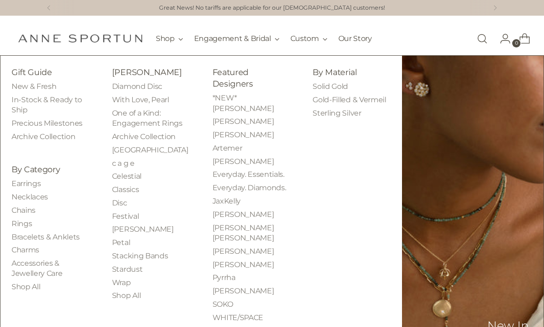
click at [66, 233] on link "Bracelets & Anklets" at bounding box center [46, 237] width 68 height 9
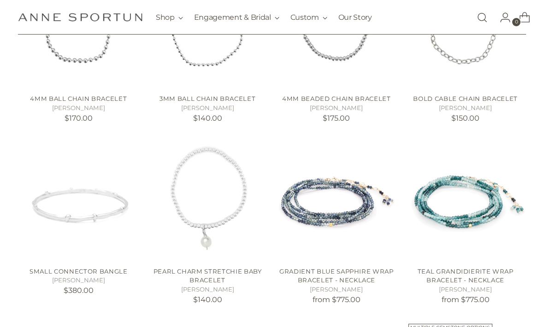
scroll to position [486, 0]
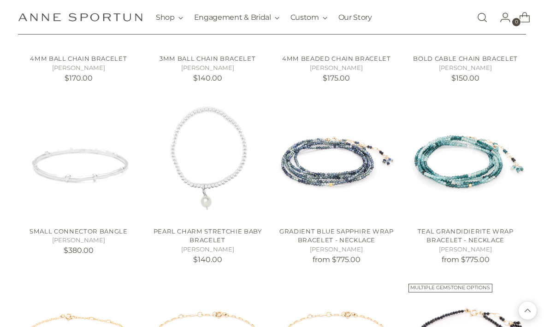
click at [334, 175] on img "Gradient Blue Sapphire Wrap Bracelet - Necklace" at bounding box center [336, 159] width 121 height 121
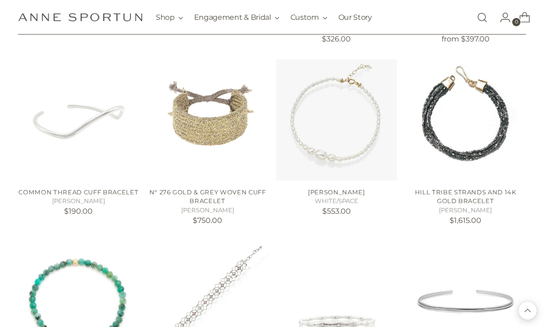
scroll to position [1434, 0]
click at [474, 188] on link "Hill Tribe Strands and 14k Gold Bracelet" at bounding box center [465, 196] width 101 height 17
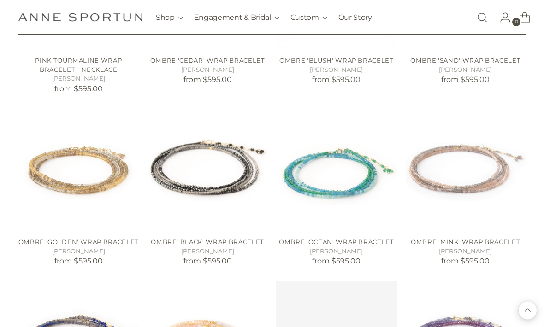
scroll to position [1920, 0]
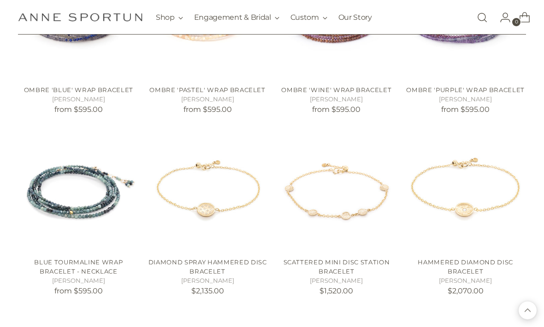
scroll to position [2244, 0]
click at [81, 202] on img "Blue Tourmaline Wrap Bracelet - Necklace" at bounding box center [78, 190] width 121 height 121
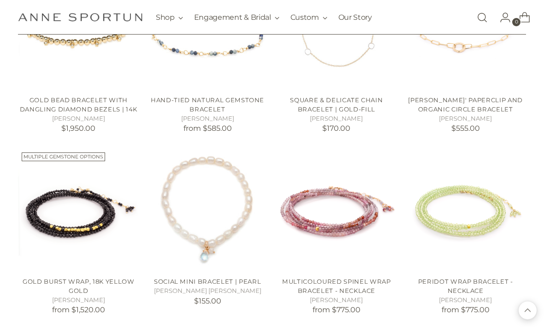
scroll to position [4041, 0]
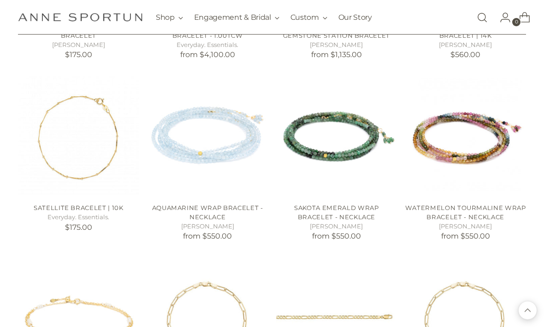
scroll to position [4659, 0]
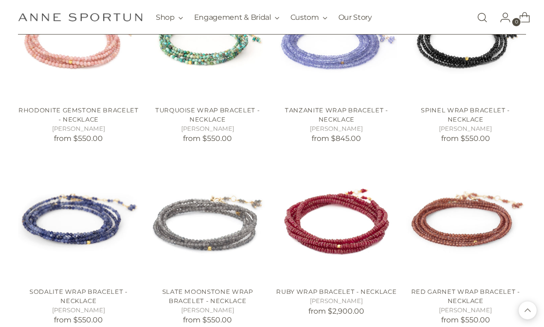
scroll to position [5120, 0]
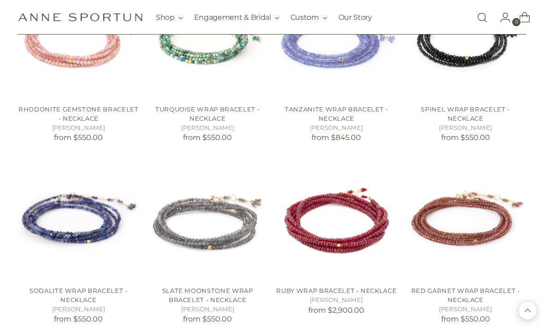
click at [486, 203] on img "Red Garnet Wrap Bracelet - Necklace" at bounding box center [465, 218] width 121 height 121
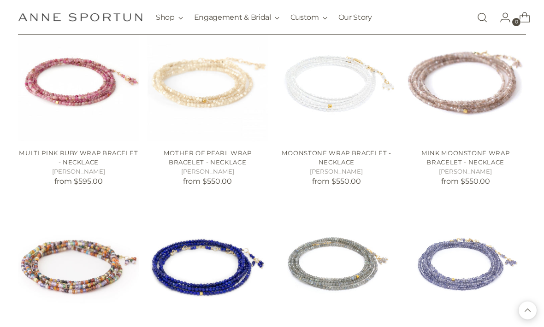
scroll to position [5621, 0]
click at [473, 247] on img "Iolite Wrap Bracelet - Necklace" at bounding box center [465, 262] width 121 height 121
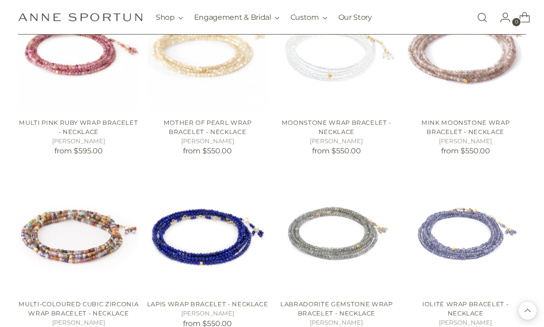
click at [365, 215] on img "Labradorite Gemstone Wrap Bracelet - Necklace" at bounding box center [336, 231] width 121 height 121
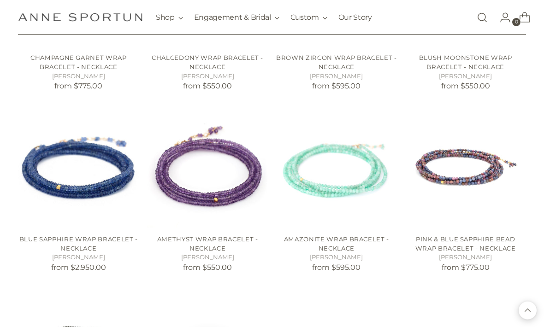
scroll to position [6266, 0]
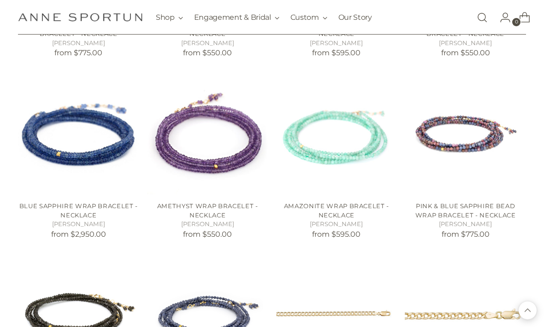
scroll to position [6202, 0]
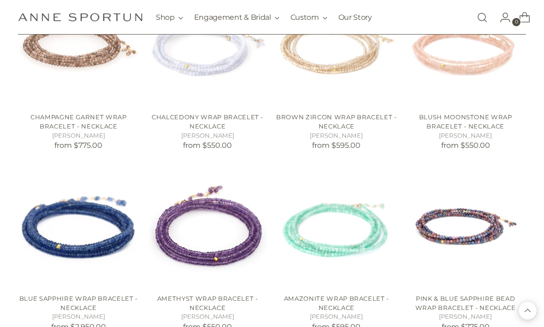
click at [475, 202] on img "Pink & Blue Sapphire Bead Wrap Bracelet - Necklace" at bounding box center [465, 226] width 121 height 121
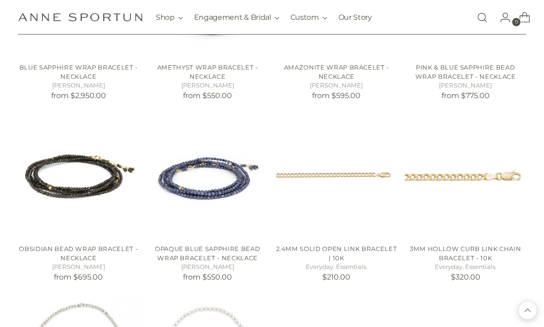
scroll to position [6434, 0]
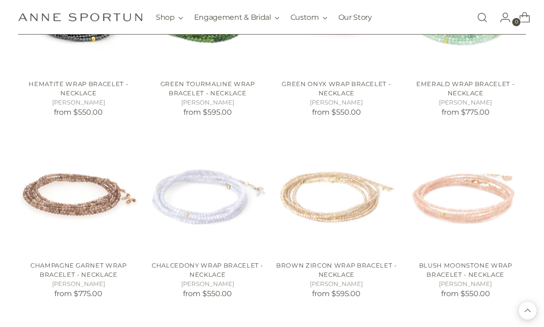
scroll to position [6053, 0]
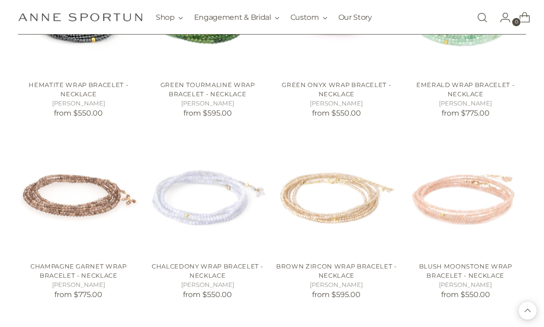
click at [475, 178] on img "Blush Moonstone Wrap Bracelet - Necklace" at bounding box center [465, 194] width 121 height 121
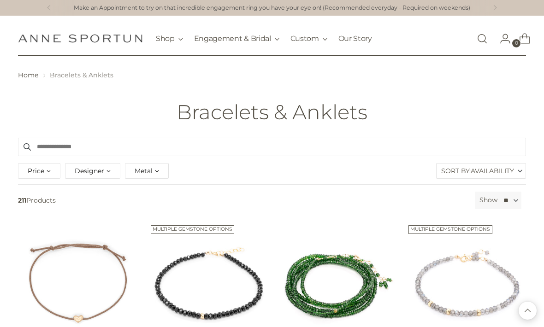
scroll to position [6083, 0]
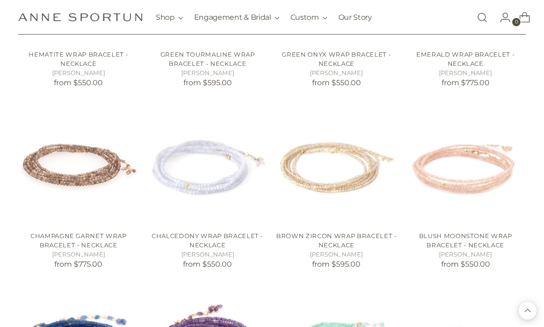
click at [92, 232] on link "Champagne Garnet Wrap Bracelet - Necklace" at bounding box center [78, 240] width 96 height 17
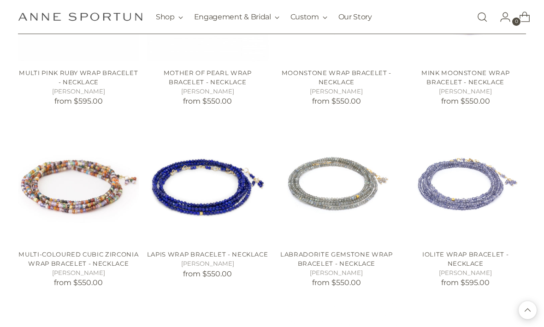
scroll to position [5702, 0]
click at [80, 172] on img "Multi-Coloured Cubic Zirconia Wrap Bracelet - Necklace" at bounding box center [78, 182] width 121 height 121
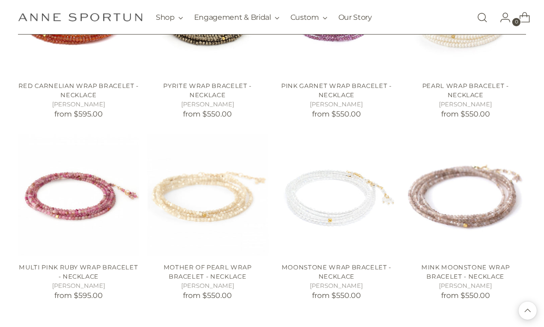
scroll to position [5505, 0]
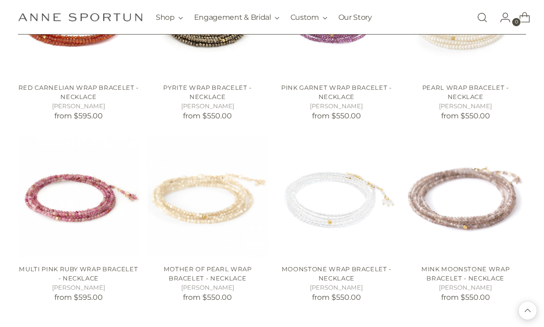
click at [481, 194] on img "Mink Moonstone Wrap Bracelet - Necklace" at bounding box center [465, 196] width 121 height 121
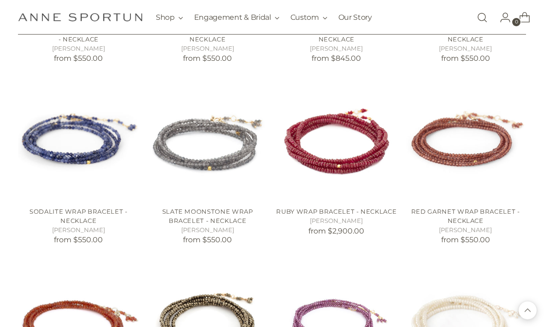
scroll to position [5200, 0]
click at [230, 132] on img "Slate Moonstone Wrap Bracelet - Necklace" at bounding box center [207, 139] width 121 height 121
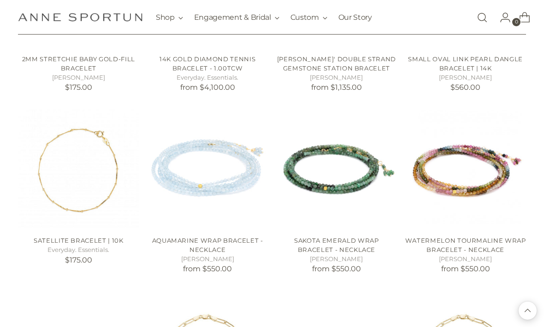
scroll to position [4625, 0]
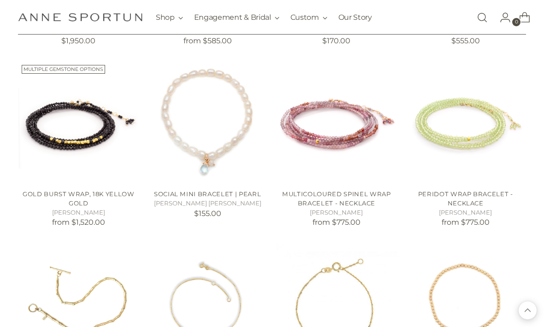
scroll to position [4128, 0]
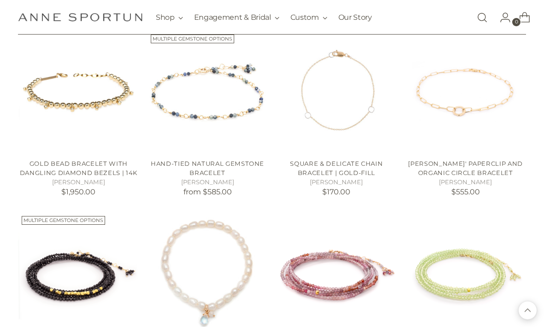
scroll to position [3981, 0]
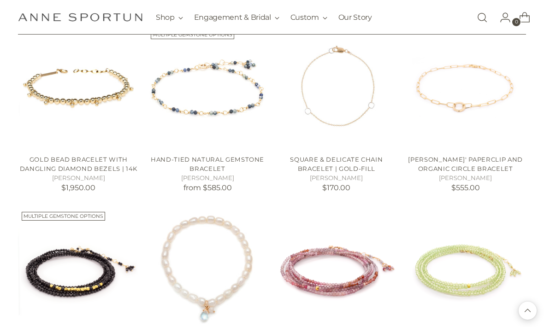
click at [336, 269] on img "Multicoloured Spinel Wrap Bracelet - Necklace" at bounding box center [336, 268] width 121 height 121
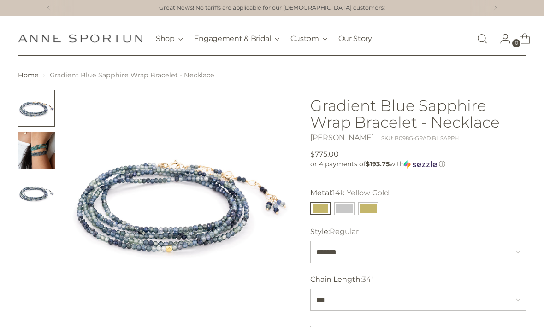
click at [41, 139] on img "Change image to image 2" at bounding box center [36, 150] width 37 height 37
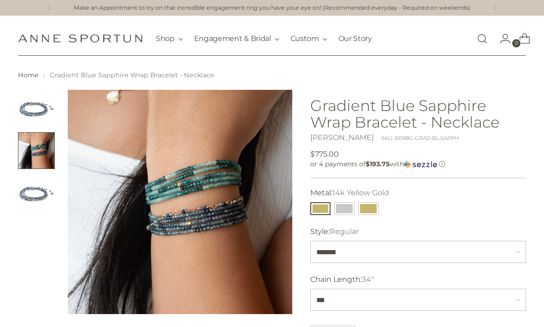
click at [344, 209] on button "14k White Gold" at bounding box center [344, 208] width 20 height 13
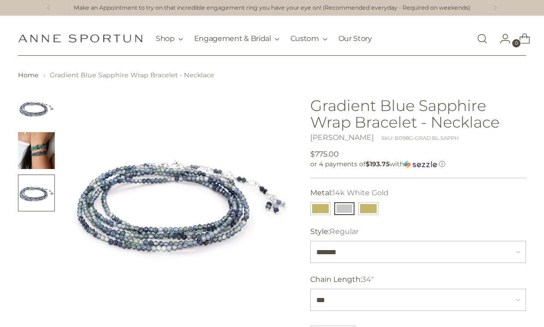
click at [38, 193] on button "Change image to image 3" at bounding box center [36, 193] width 37 height 37
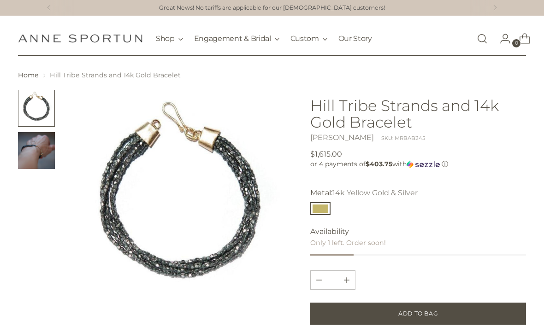
click at [38, 143] on img "Change image to image 2" at bounding box center [36, 150] width 37 height 37
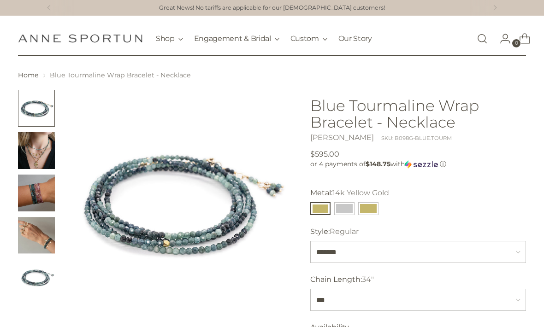
click at [40, 188] on img "Change image to image 3" at bounding box center [36, 193] width 37 height 37
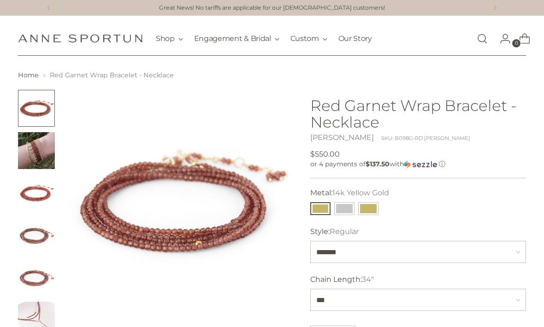
click at [35, 150] on img "Change image to image 2" at bounding box center [36, 150] width 37 height 37
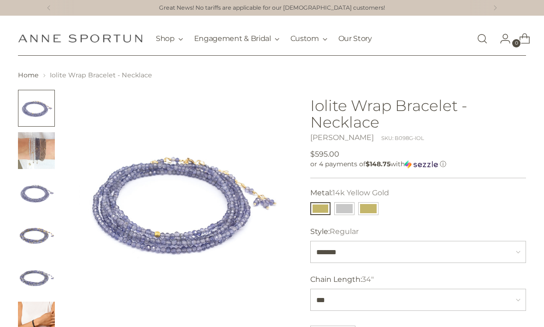
click at [36, 150] on img "Change image to image 2" at bounding box center [36, 150] width 37 height 37
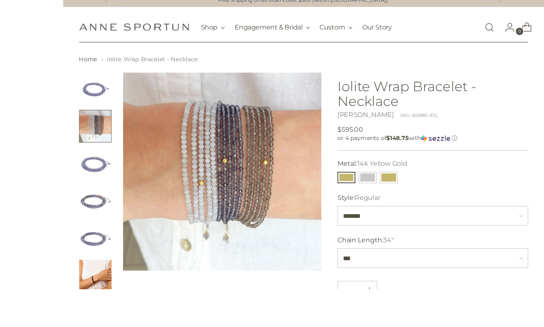
scroll to position [24, 0]
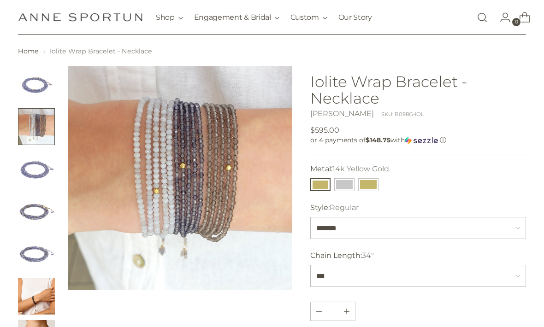
click at [352, 182] on button "14k White Gold" at bounding box center [344, 184] width 20 height 13
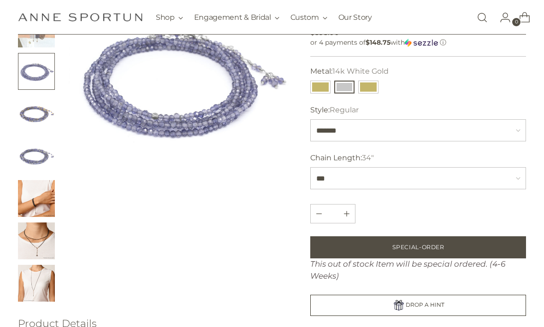
scroll to position [118, 0]
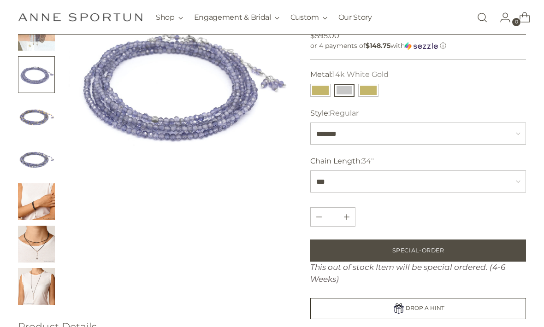
click at [34, 153] on img "Change image to image 5" at bounding box center [36, 159] width 37 height 37
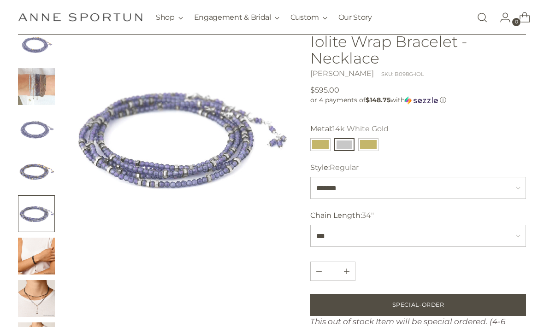
scroll to position [58, 0]
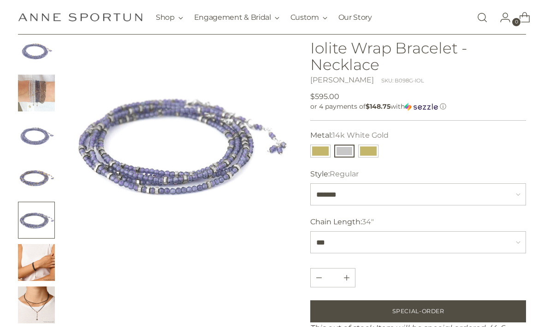
click at [41, 183] on img "Change image to image 4" at bounding box center [36, 177] width 37 height 37
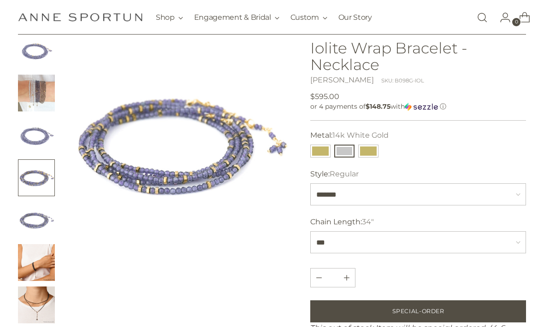
click at [42, 134] on img "Change image to image 3" at bounding box center [36, 135] width 37 height 37
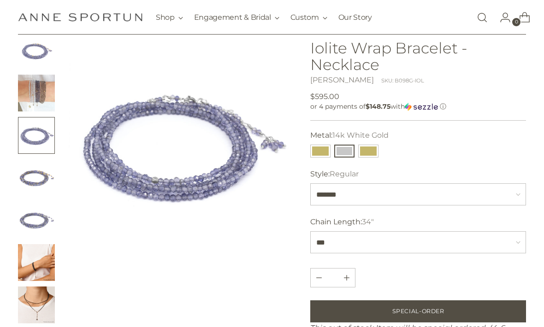
click at [39, 94] on img "Change image to image 2" at bounding box center [36, 93] width 37 height 37
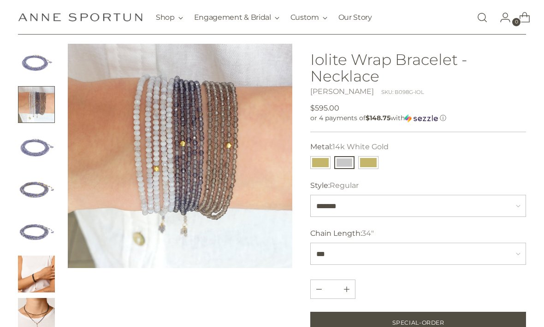
scroll to position [0, 0]
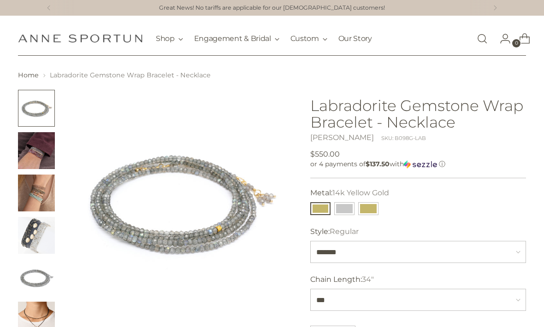
click at [38, 236] on img "Change image to image 4" at bounding box center [36, 235] width 37 height 37
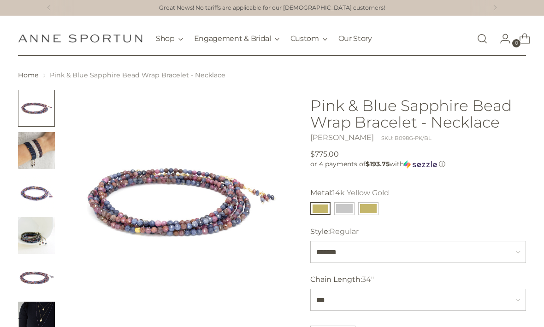
click at [41, 144] on img "Change image to image 2" at bounding box center [36, 150] width 37 height 37
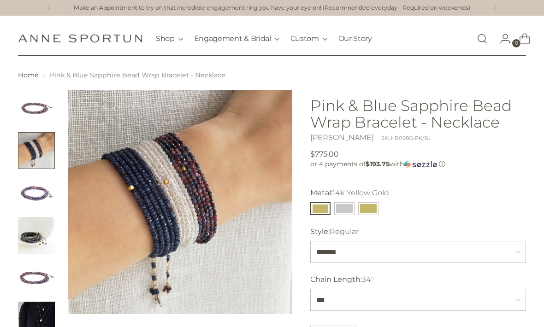
click at [40, 241] on img "Change image to image 4" at bounding box center [36, 235] width 37 height 37
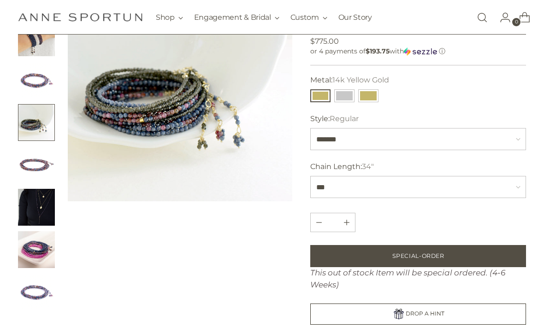
scroll to position [118, 0]
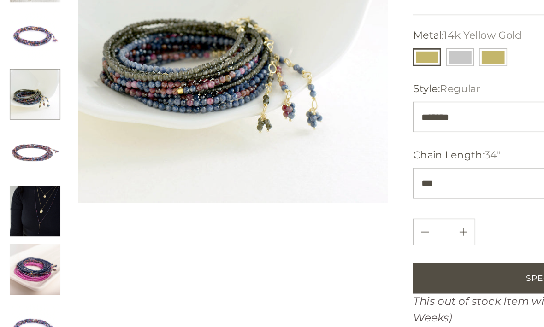
click at [26, 268] on img "Change image to image 8" at bounding box center [36, 286] width 37 height 37
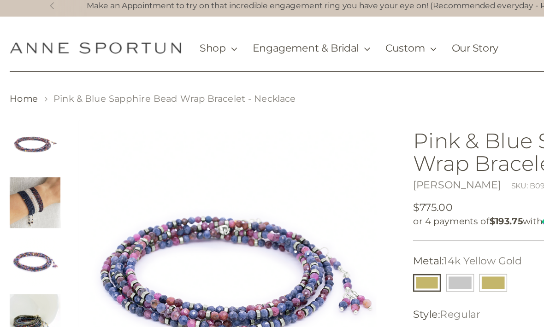
scroll to position [0, 0]
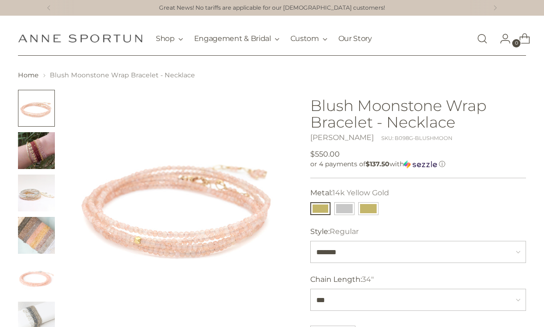
click at [37, 154] on img "Change image to image 2" at bounding box center [36, 150] width 37 height 37
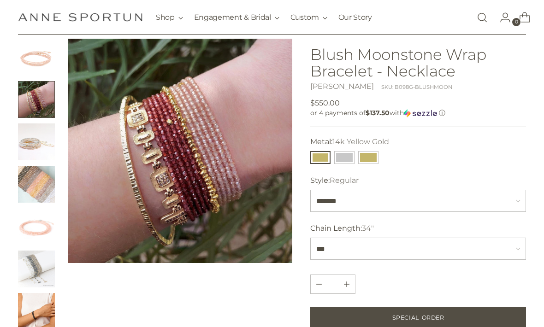
scroll to position [53, 0]
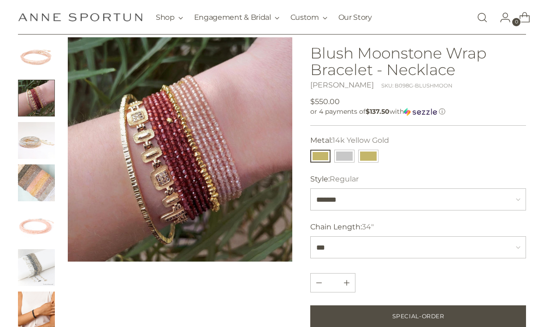
click at [37, 264] on img "Change image to image 6" at bounding box center [36, 267] width 37 height 37
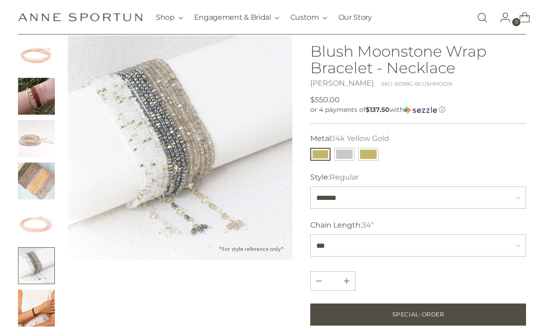
scroll to position [0, 0]
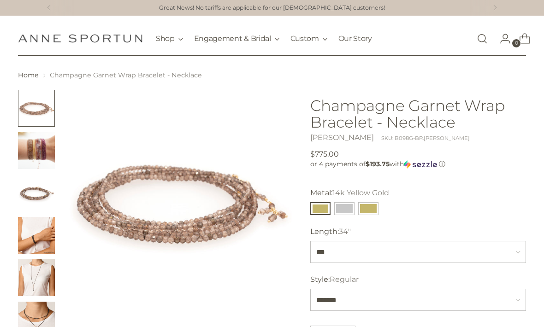
click at [36, 145] on img "Change image to image 2" at bounding box center [36, 150] width 37 height 37
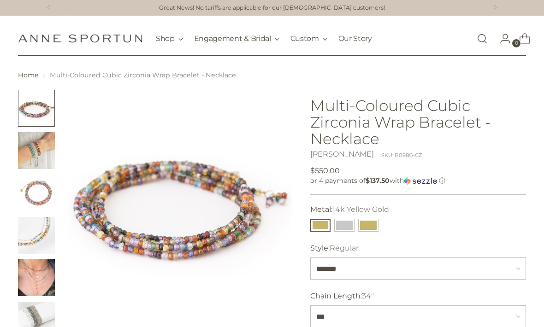
click at [34, 147] on img "Change image to image 2" at bounding box center [36, 150] width 37 height 37
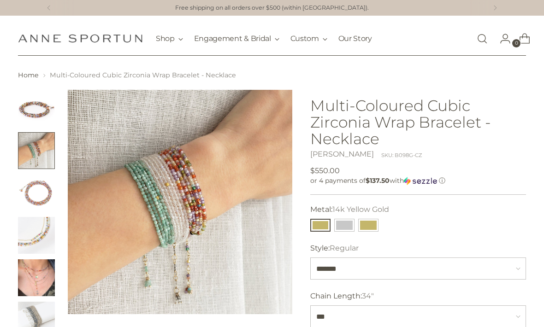
click at [337, 225] on button "14k White Gold" at bounding box center [344, 225] width 20 height 13
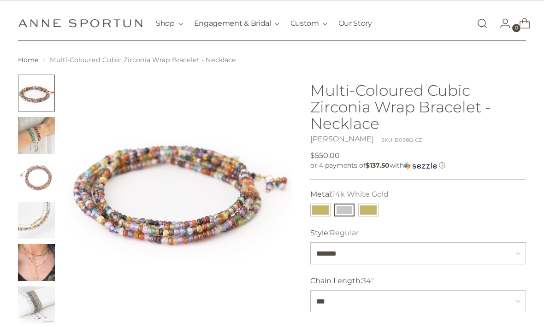
scroll to position [16, 0]
click at [37, 223] on img "Change image to image 4" at bounding box center [36, 219] width 37 height 37
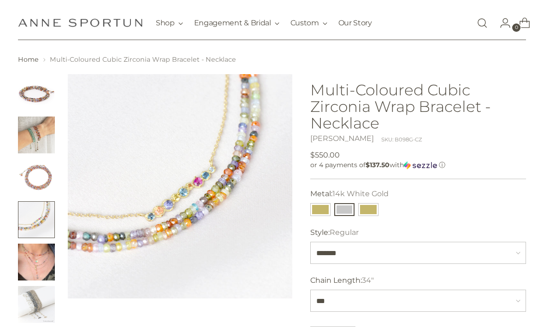
click at [38, 260] on img "Change image to image 5" at bounding box center [36, 262] width 37 height 37
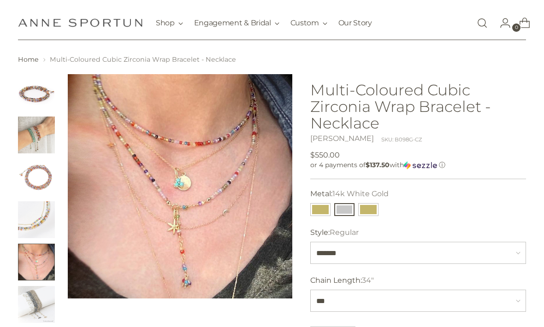
click at [35, 302] on img "Change image to image 6" at bounding box center [36, 304] width 37 height 37
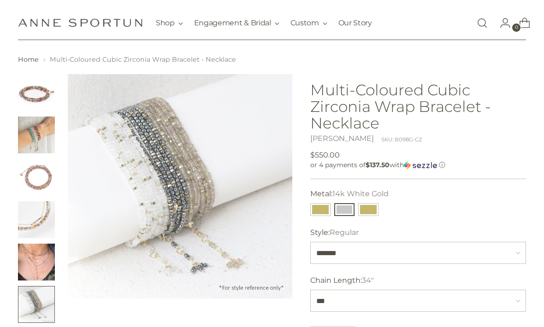
scroll to position [0, 0]
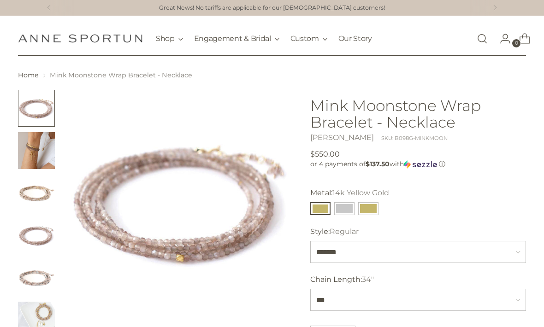
click at [38, 153] on img "Change image to image 2" at bounding box center [36, 150] width 37 height 37
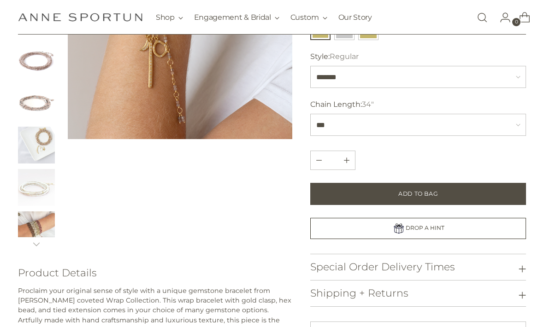
click at [28, 233] on img "Change image to image 8" at bounding box center [36, 230] width 37 height 37
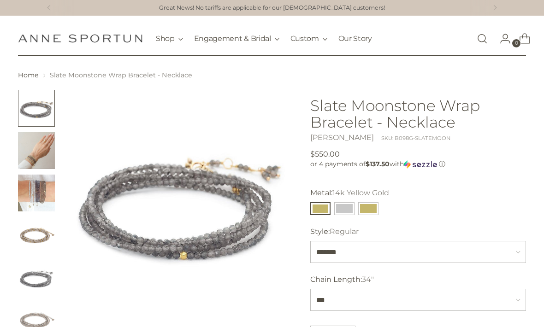
click at [35, 153] on img "Change image to image 2" at bounding box center [36, 150] width 37 height 37
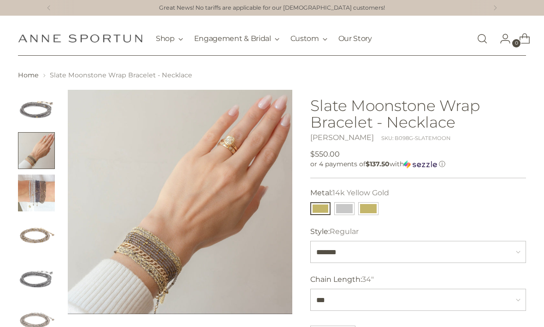
click at [35, 191] on img "Change image to image 3" at bounding box center [36, 193] width 37 height 37
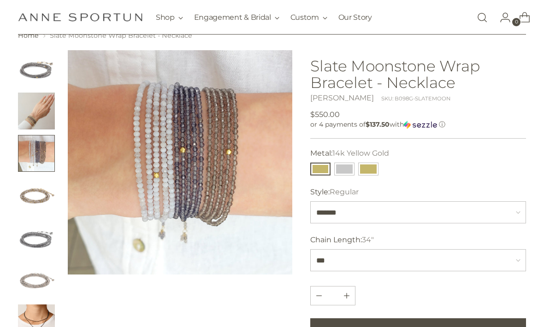
scroll to position [40, 0]
click at [38, 239] on img "Change image to image 5" at bounding box center [36, 237] width 37 height 37
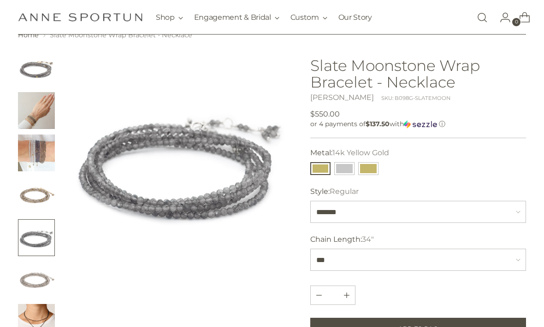
click at [38, 277] on img "Change image to image 6" at bounding box center [36, 280] width 37 height 37
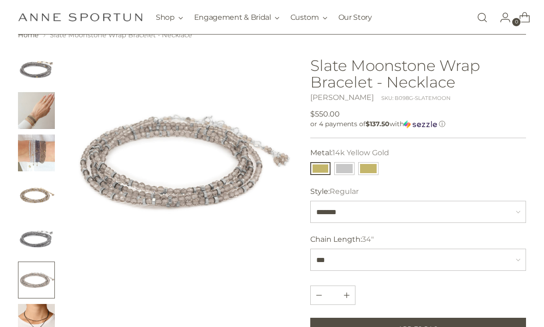
scroll to position [0, 0]
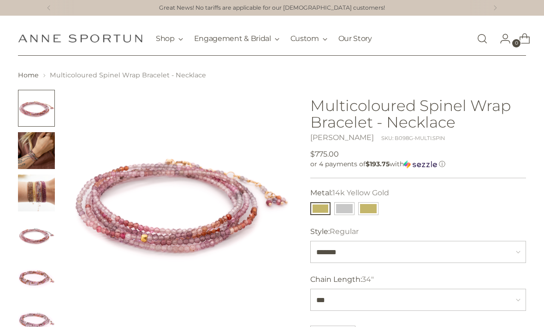
click at [41, 152] on img "Change image to image 2" at bounding box center [36, 150] width 37 height 37
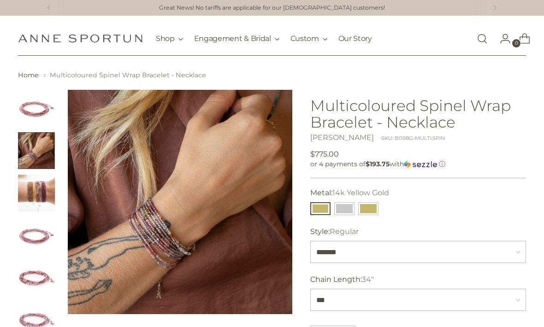
click at [43, 186] on img "Change image to image 3" at bounding box center [36, 193] width 37 height 37
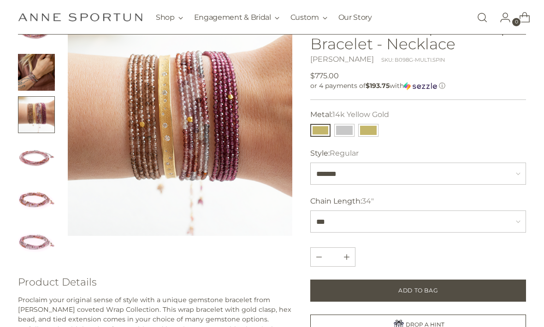
scroll to position [79, 0]
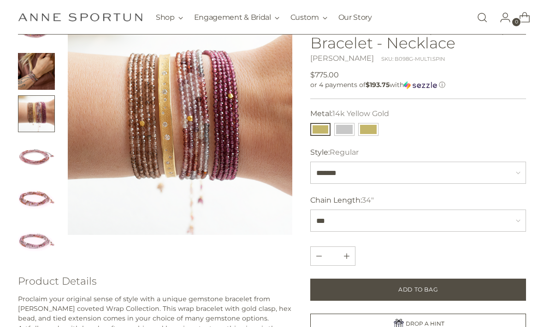
click at [35, 242] on img "Change image to image 6" at bounding box center [36, 241] width 37 height 37
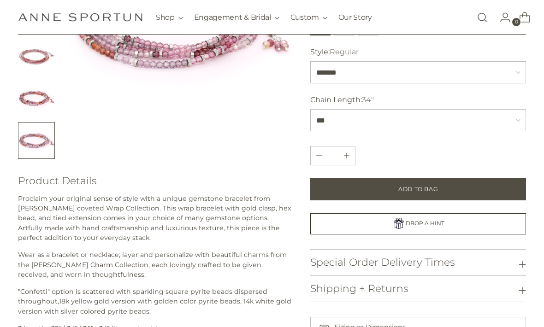
scroll to position [180, 0]
